Goal: Task Accomplishment & Management: Manage account settings

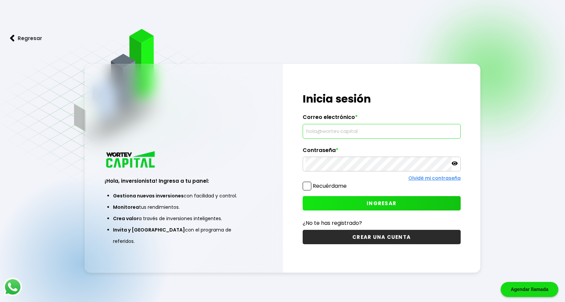
type input "[EMAIL_ADDRESS][DOMAIN_NAME]"
click at [350, 202] on button "INGRESAR" at bounding box center [382, 203] width 158 height 14
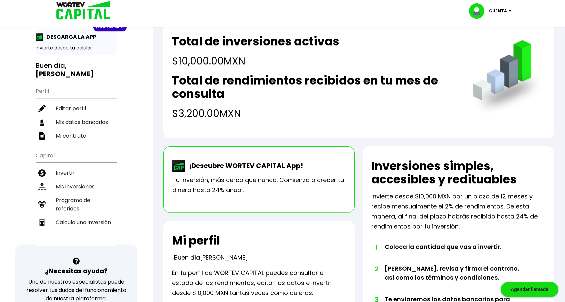
scroll to position [85, 0]
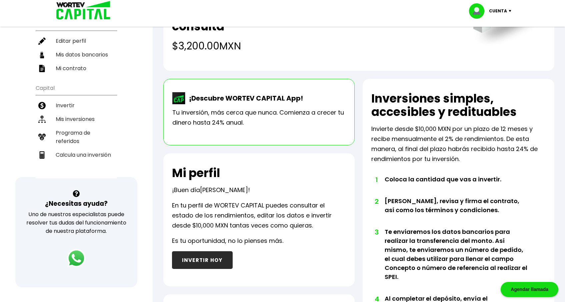
click at [271, 213] on p "En tu perfil de WORTEV CAPITAL puedes consultar el estado de los rendimientos, …" at bounding box center [259, 215] width 174 height 30
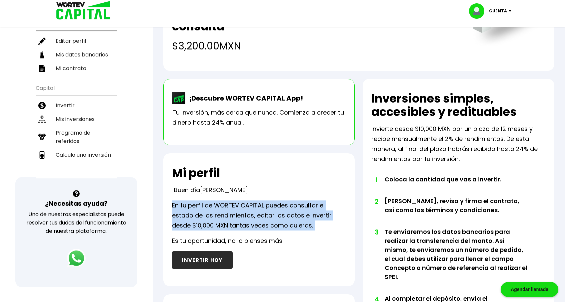
click at [271, 213] on p "En tu perfil de WORTEV CAPITAL puedes consultar el estado de los rendimientos, …" at bounding box center [259, 215] width 174 height 30
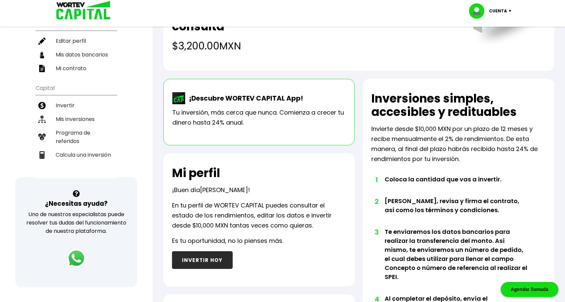
click at [254, 243] on p "Es tu oportunidad, no lo pienses más." at bounding box center [227, 241] width 111 height 10
click at [279, 214] on p "En tu perfil de WORTEV CAPITAL puedes consultar el estado de los rendimientos, …" at bounding box center [259, 215] width 174 height 30
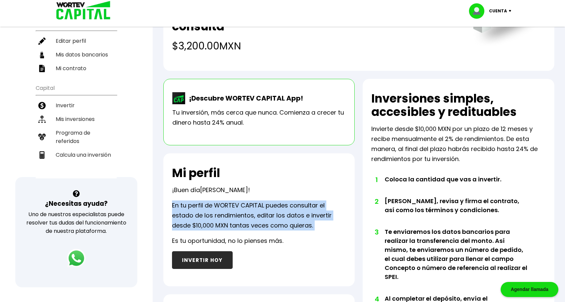
click at [279, 214] on p "En tu perfil de WORTEV CAPITAL puedes consultar el estado de los rendimientos, …" at bounding box center [259, 215] width 174 height 30
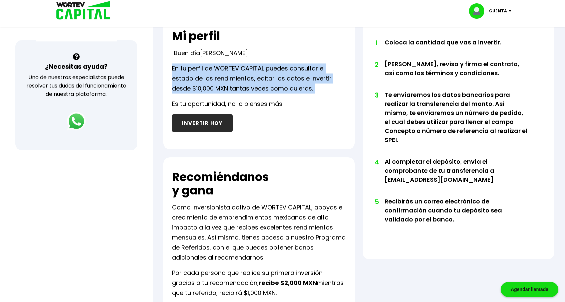
scroll to position [0, 0]
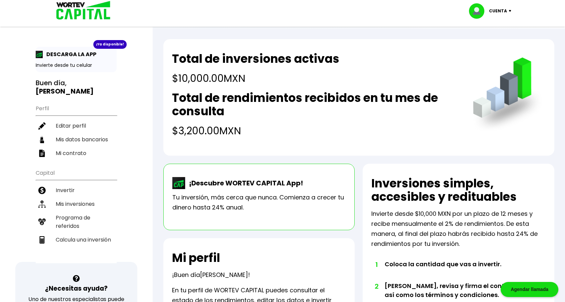
click at [355, 190] on div "¡Descubre WORTEV CAPITAL App! Tu inversión, más cerca que nunca. Comienza a cre…" at bounding box center [259, 196] width 192 height 66
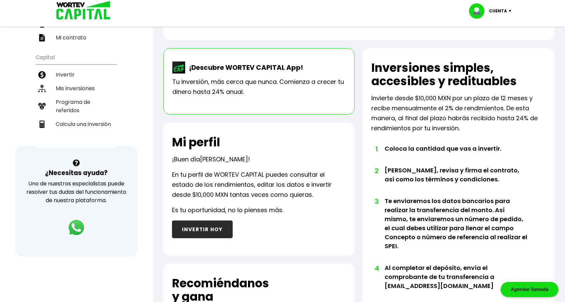
scroll to position [47, 0]
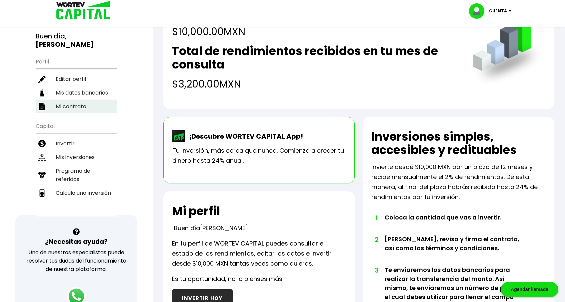
click at [70, 99] on li "Mi contrato" at bounding box center [76, 106] width 81 height 14
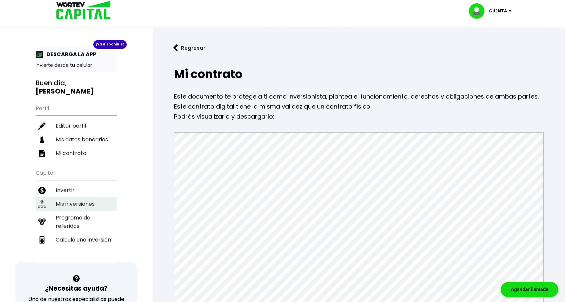
click at [82, 197] on li "Mis inversiones" at bounding box center [76, 204] width 81 height 14
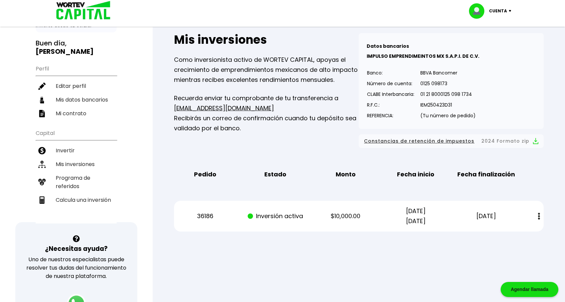
scroll to position [44, 0]
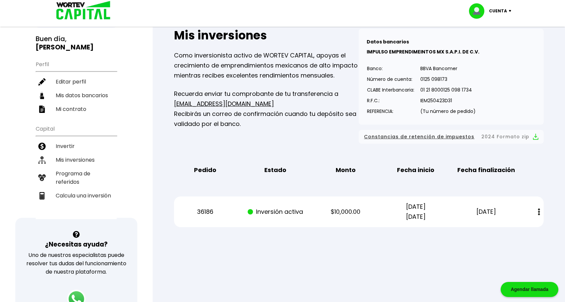
click at [536, 209] on button at bounding box center [539, 211] width 9 height 14
click at [363, 248] on div "Regresar Mis inversiones Como inversionista activo de WORTEV CAPITAL, apoyas el…" at bounding box center [359, 116] width 413 height 264
